Goal: Transaction & Acquisition: Purchase product/service

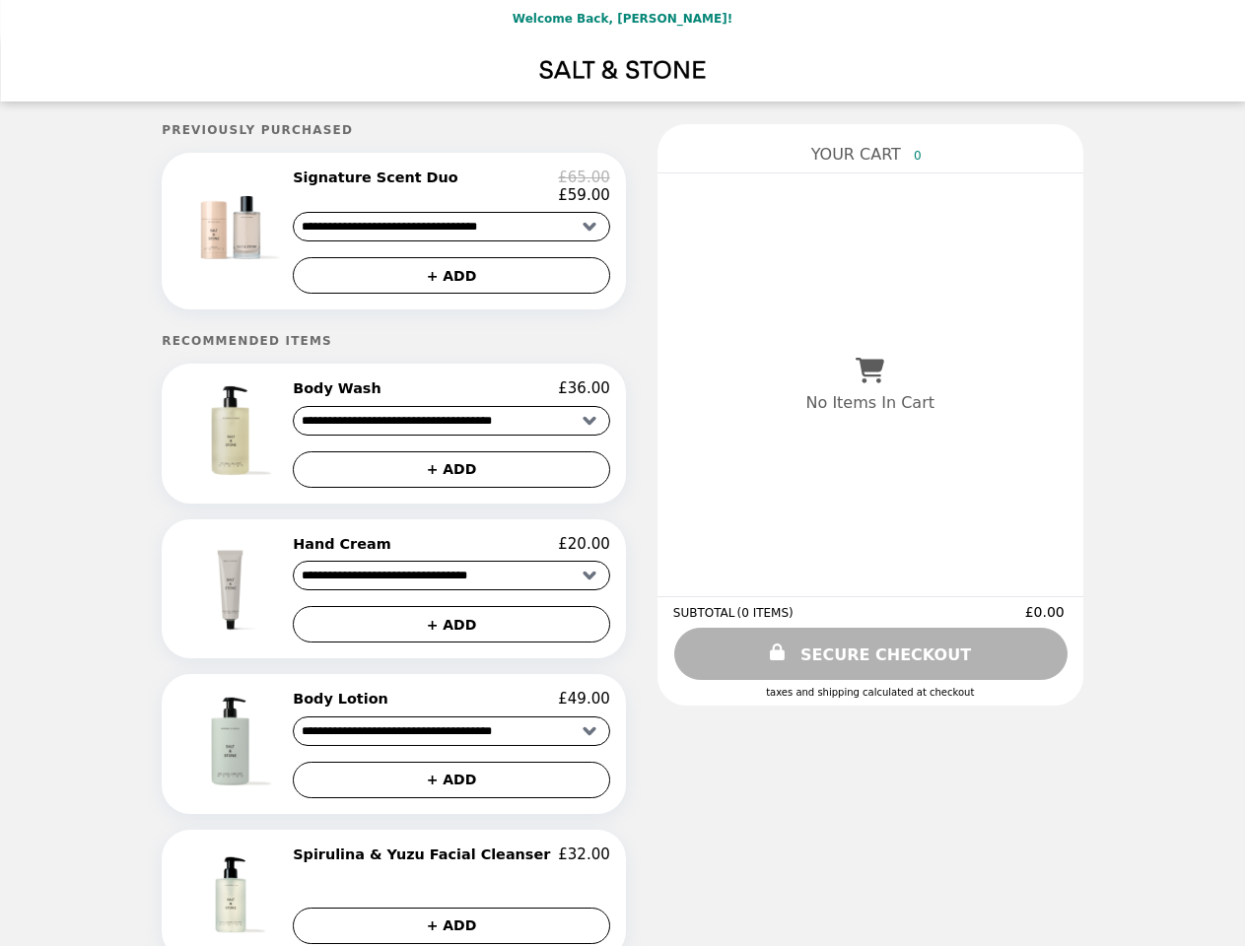
select select "**********"
click at [265, 235] on img at bounding box center [232, 224] width 115 height 110
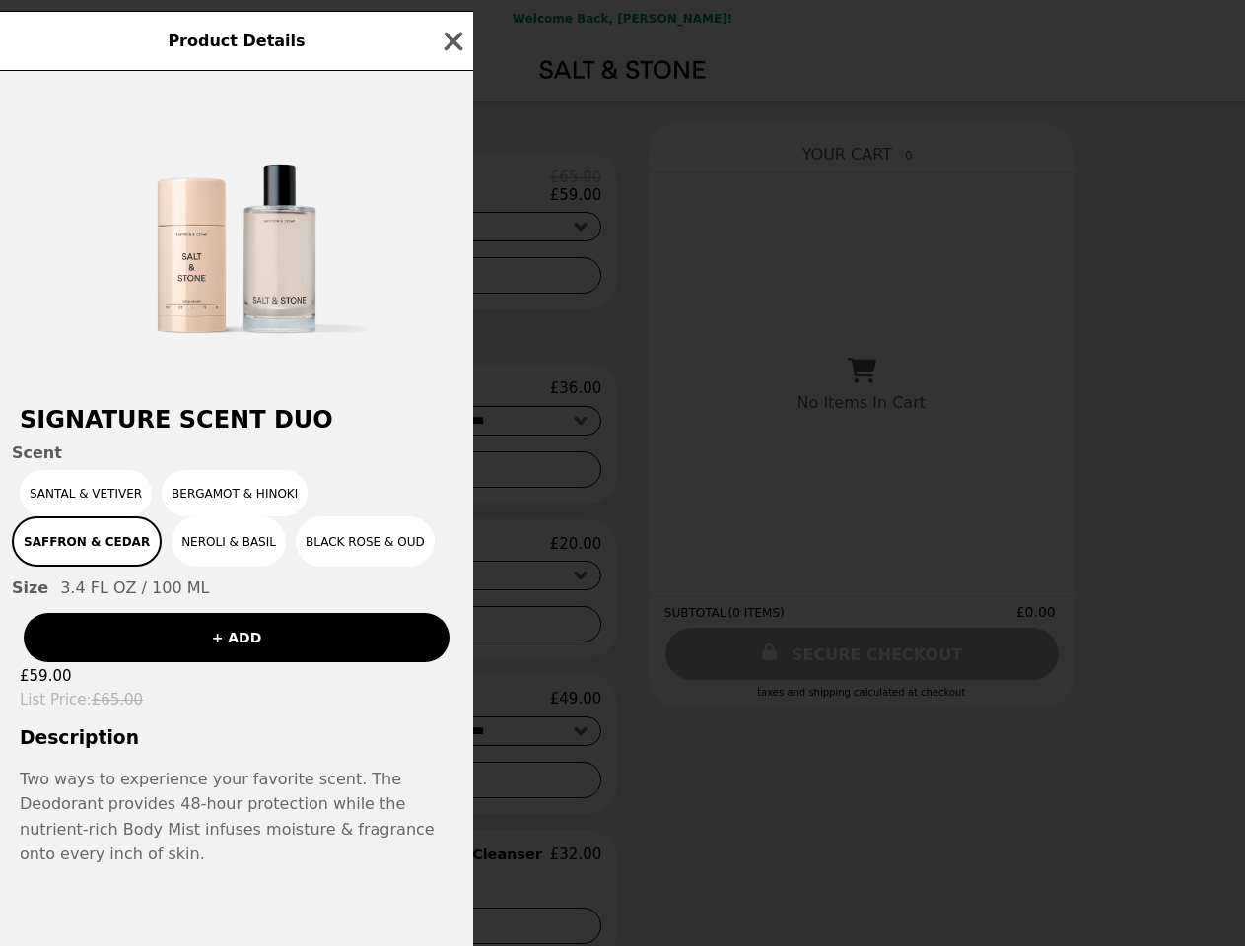
click at [451, 190] on div "Product Details Signature Scent Duo Scent Santal & Vetiver Bergamot & Hinoki Sa…" at bounding box center [622, 473] width 1245 height 946
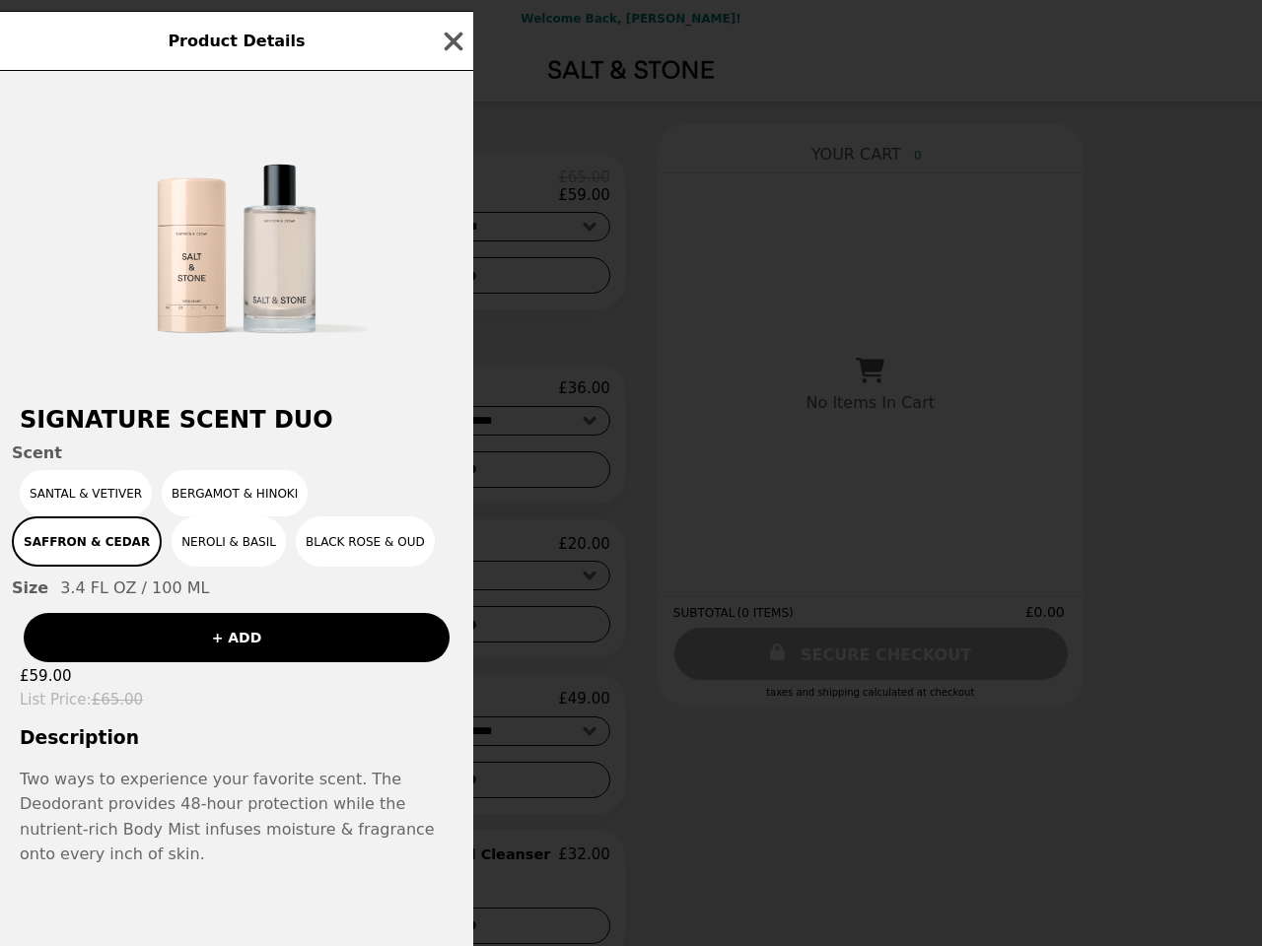
click at [451, 281] on div at bounding box center [236, 228] width 473 height 315
click at [265, 434] on h2 "Signature Scent Duo" at bounding box center [236, 420] width 473 height 28
click at [451, 397] on div "Product Details Signature Scent Duo Scent Santal & Vetiver Bergamot & Hinoki Sa…" at bounding box center [631, 473] width 1262 height 946
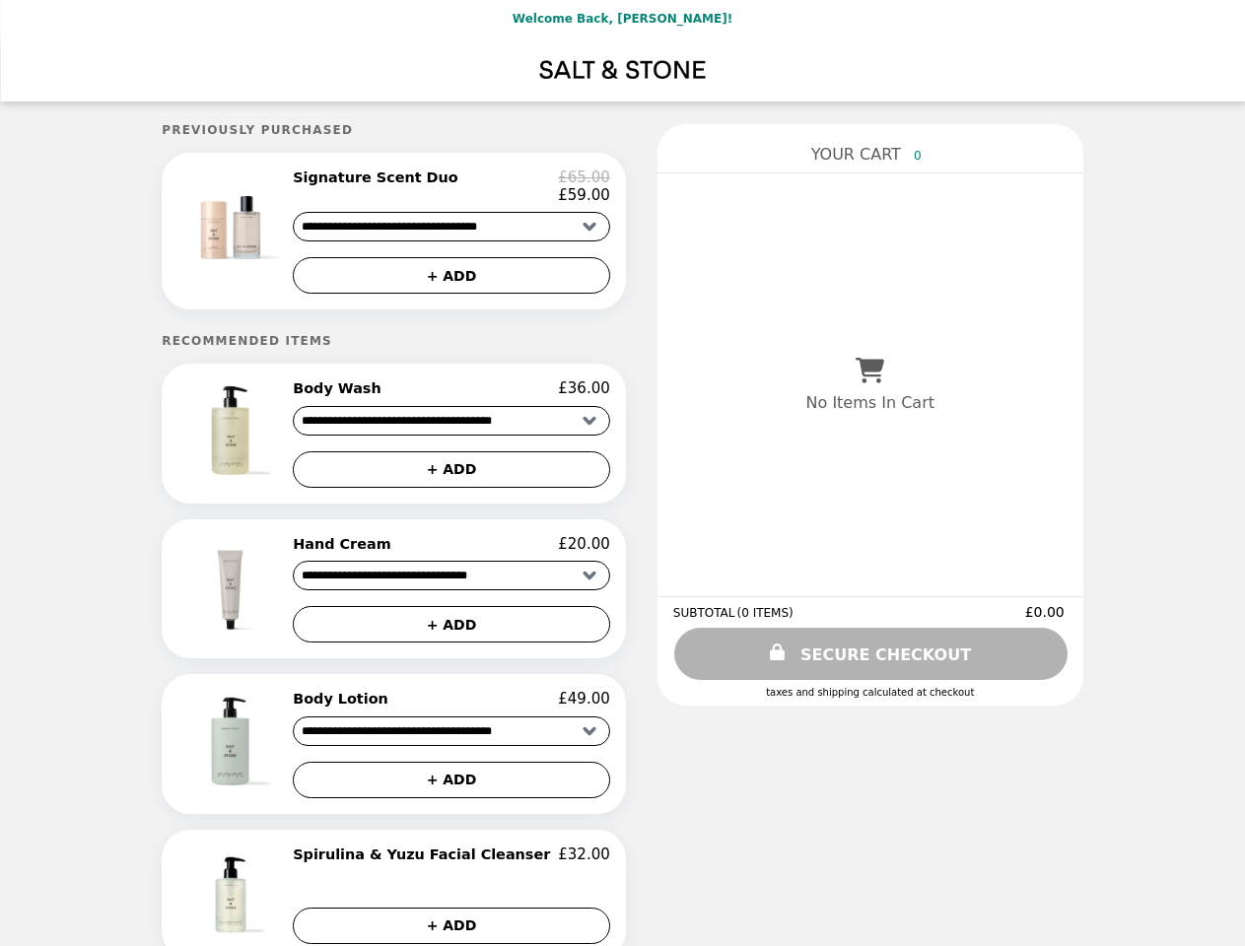
click at [451, 478] on button "+ ADD" at bounding box center [451, 469] width 317 height 36
click at [265, 598] on img at bounding box center [232, 588] width 112 height 107
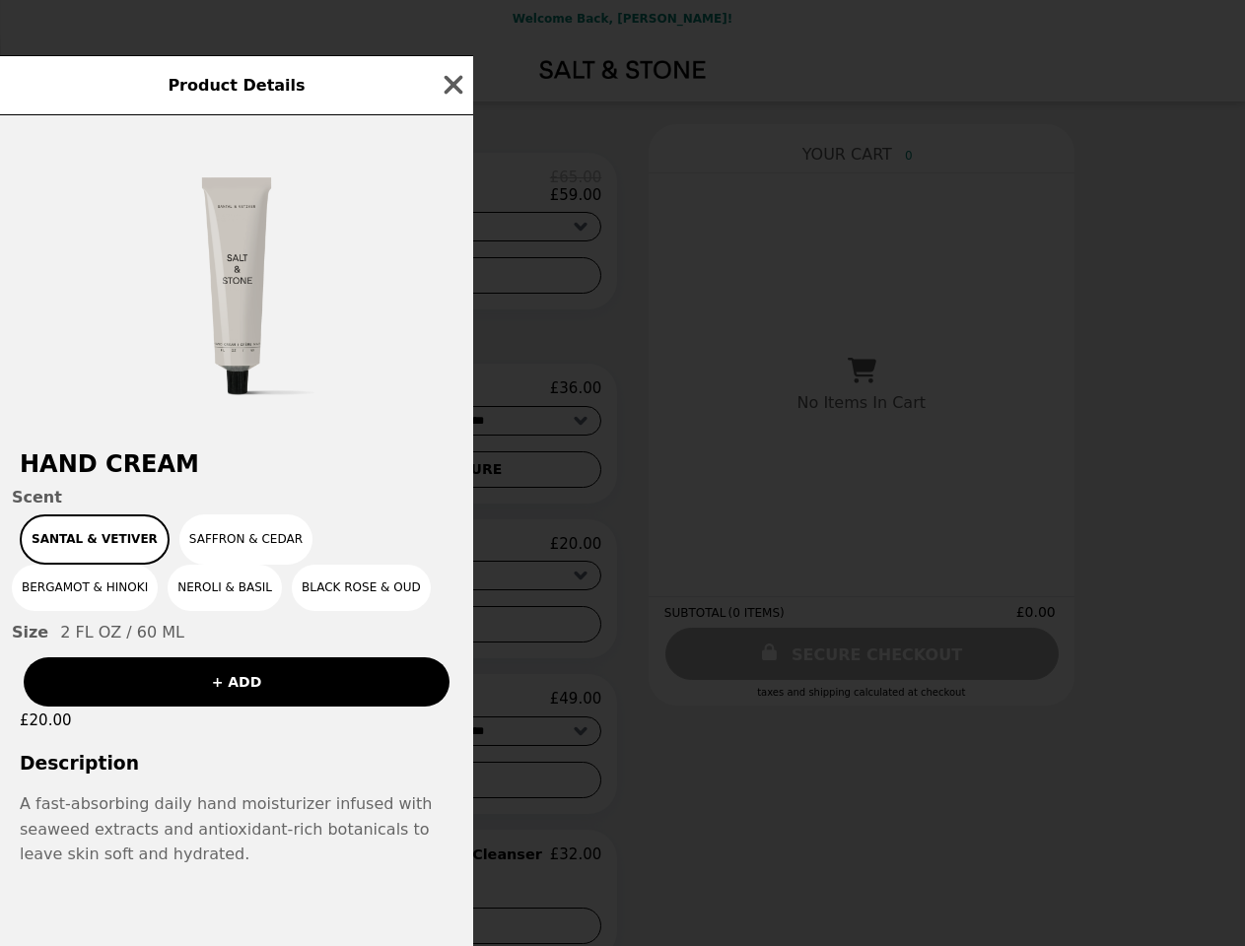
click at [451, 554] on div "Product Details Hand Cream Scent Santal & Vetiver Saffron & Cedar Bergamot & Hi…" at bounding box center [622, 473] width 1245 height 946
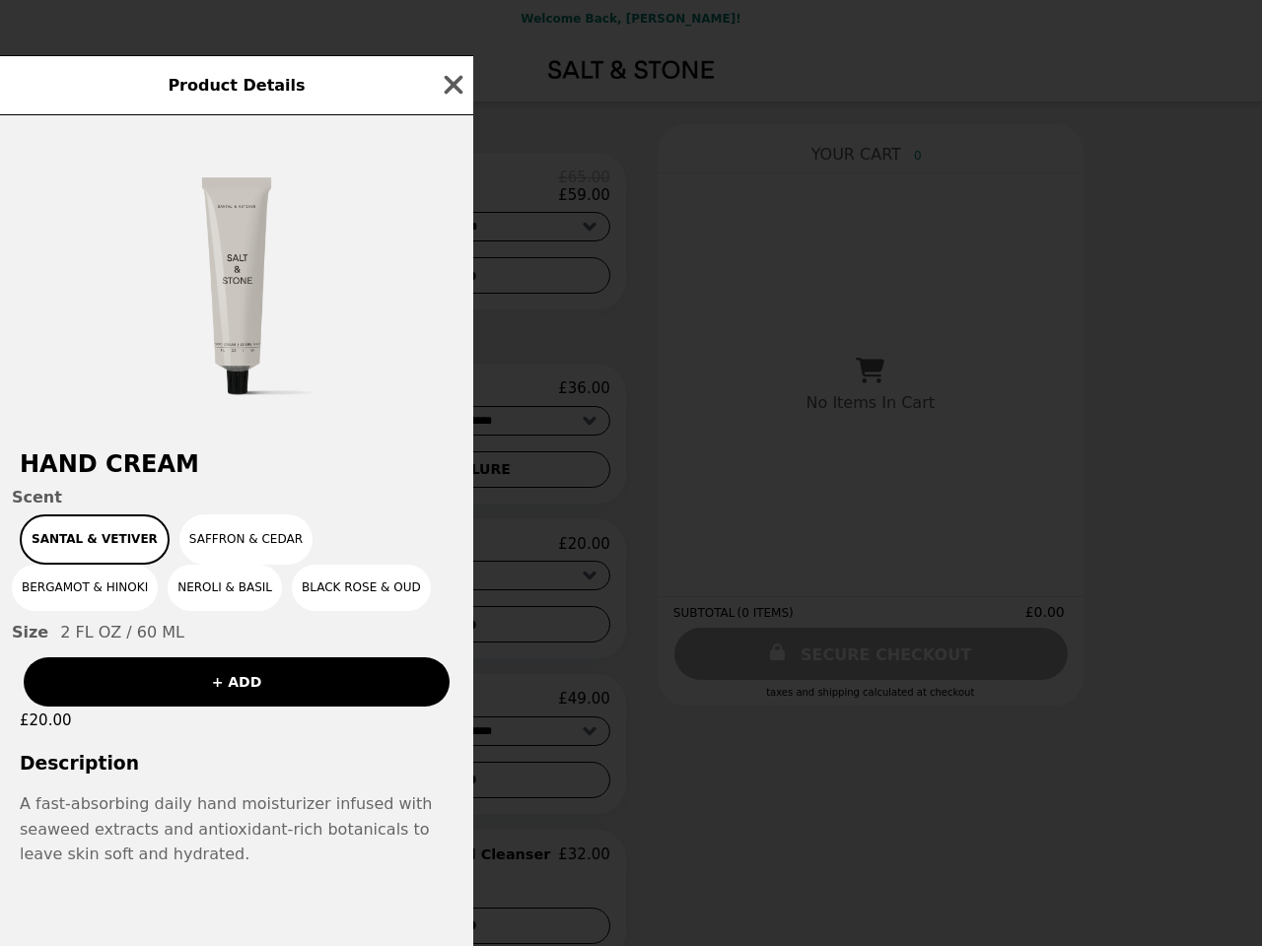
click at [451, 635] on div "Size 2 FL OZ / 60 ML" at bounding box center [236, 632] width 449 height 19
click at [265, 755] on div "Product Details Hand Cream Scent Santal & Vetiver Saffron & Cedar Bergamot & Hi…" at bounding box center [631, 473] width 1262 height 946
